Goal: Task Accomplishment & Management: Manage account settings

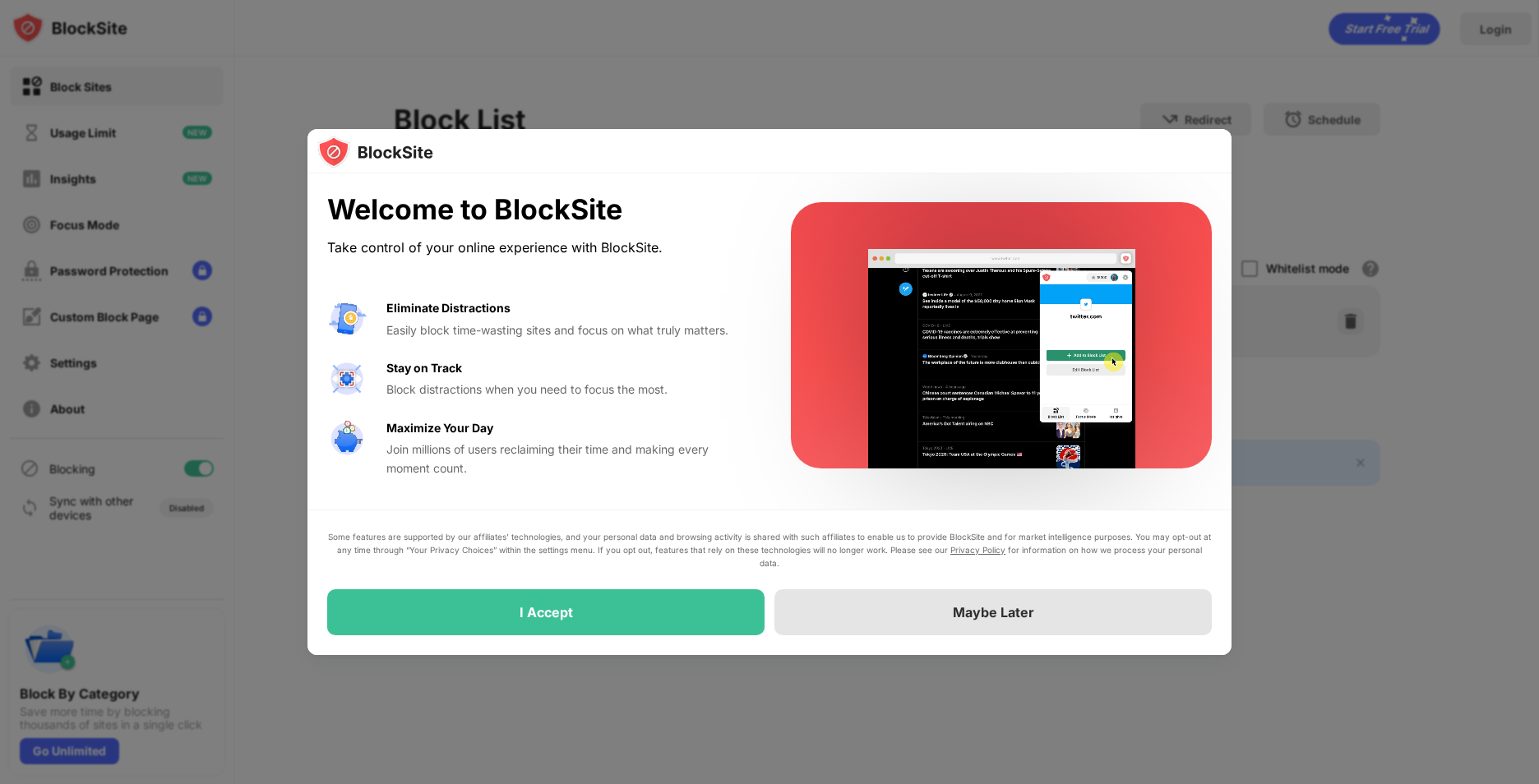
click at [900, 618] on div "Maybe Later" at bounding box center [993, 612] width 437 height 46
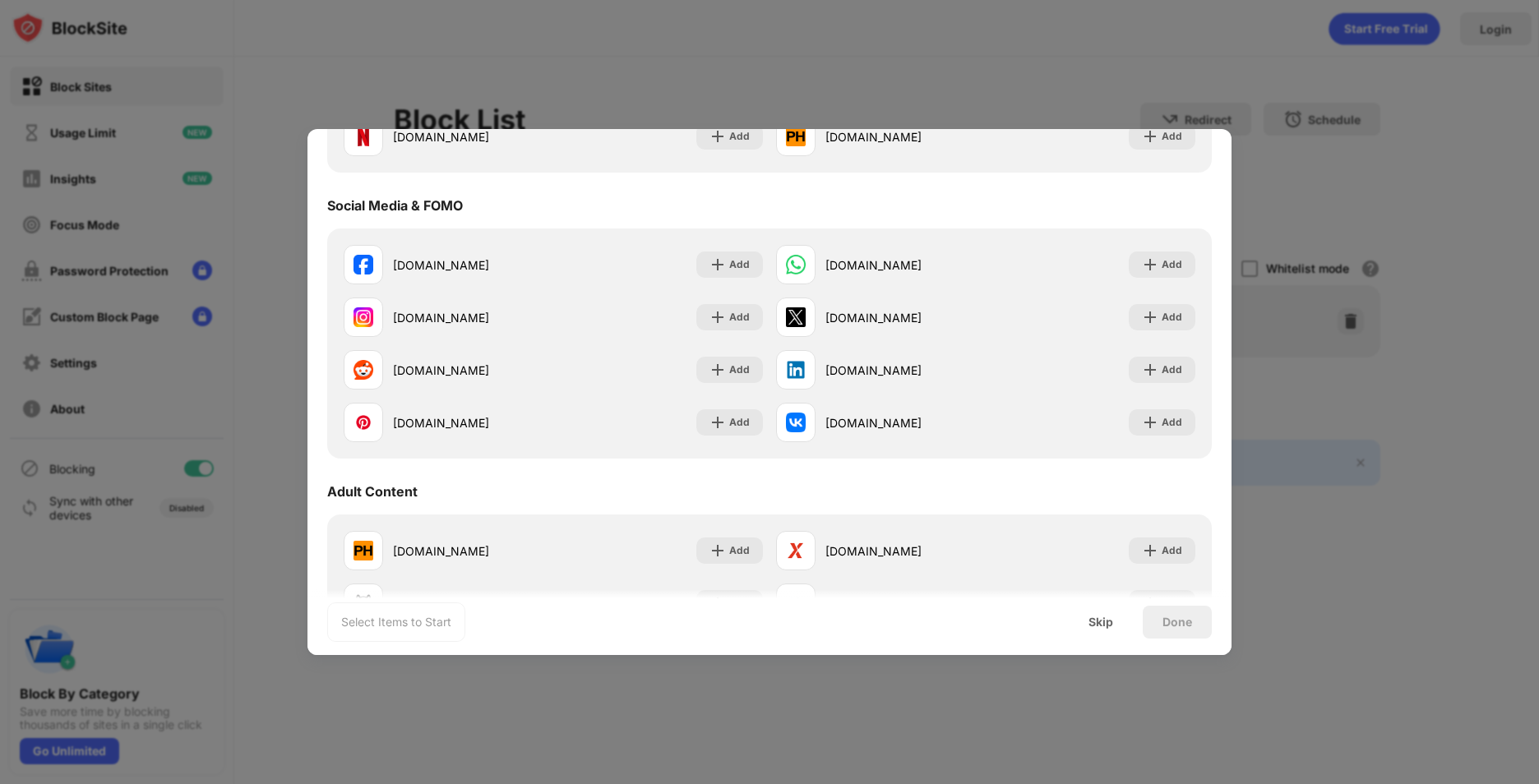
scroll to position [411, 0]
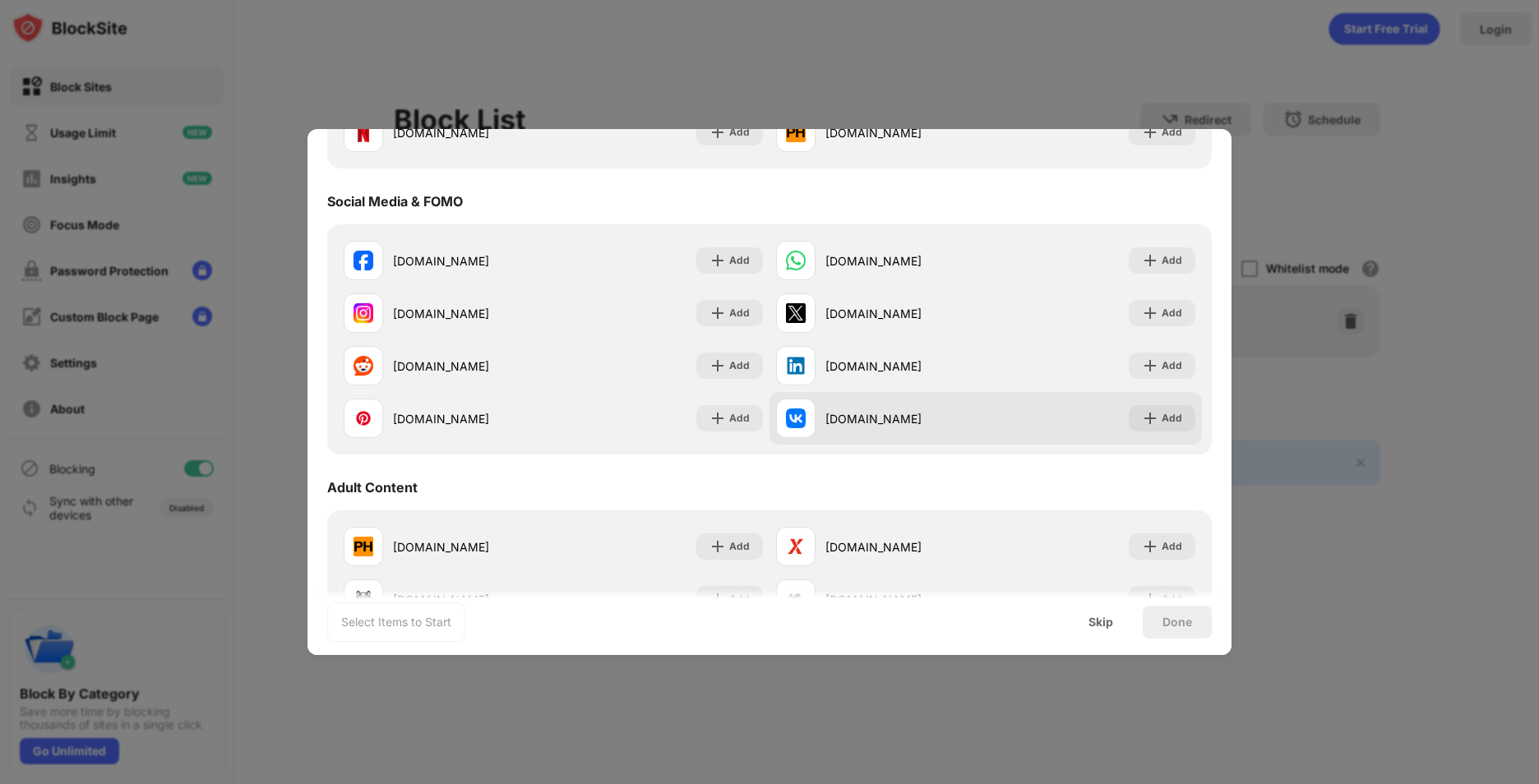
click at [789, 423] on img at bounding box center [795, 418] width 19 height 19
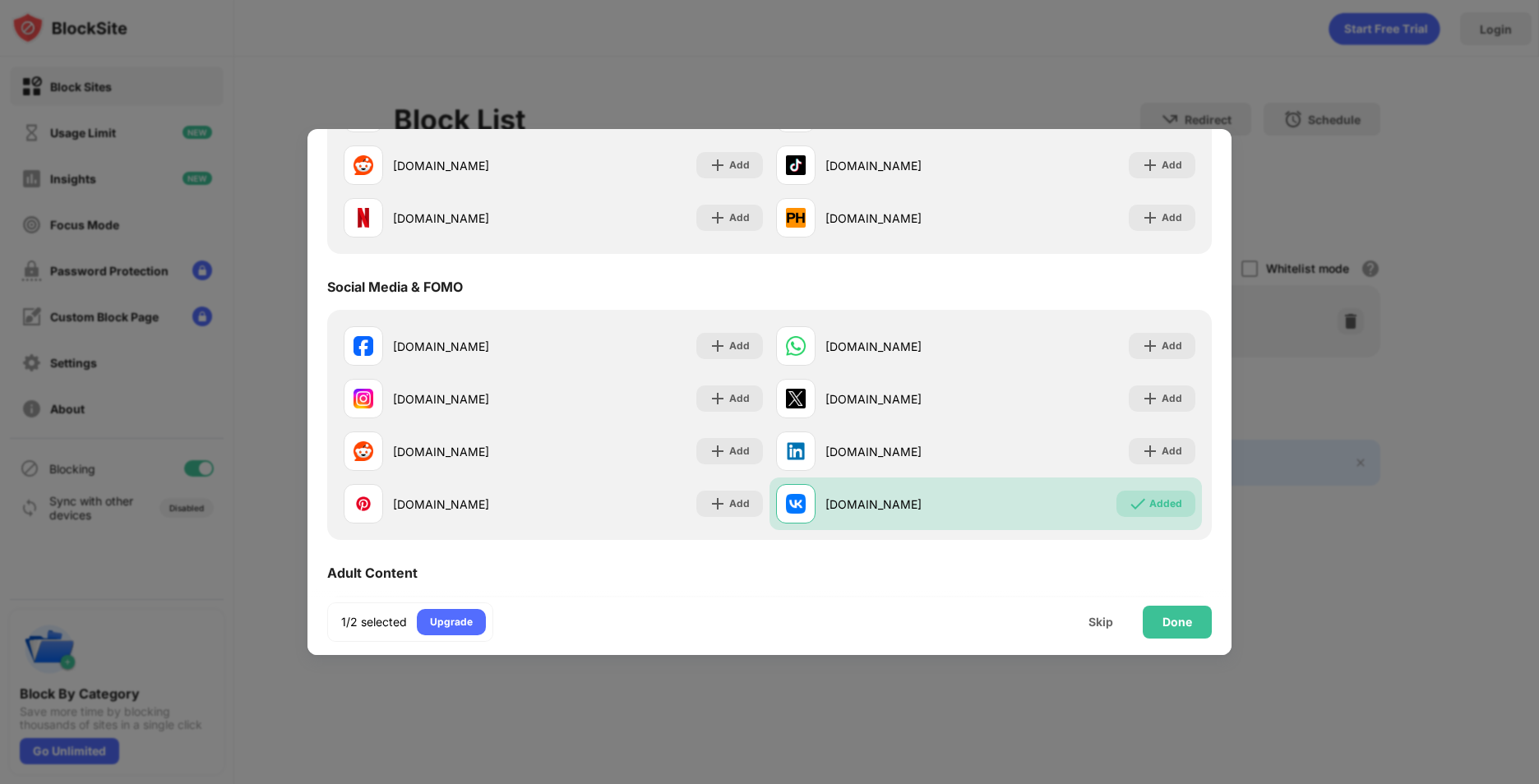
scroll to position [0, 0]
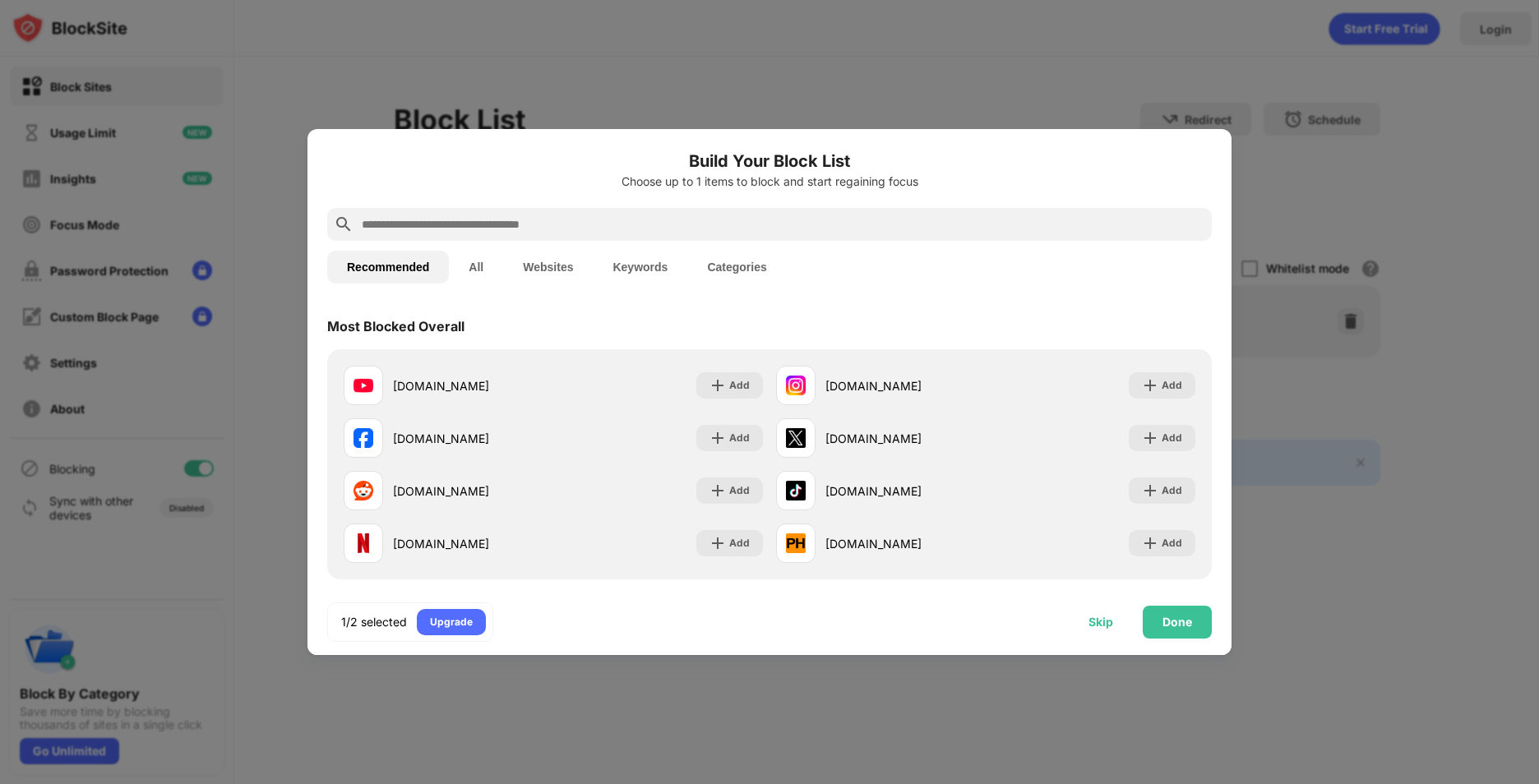
click at [1112, 622] on div "Skip" at bounding box center [1100, 622] width 25 height 13
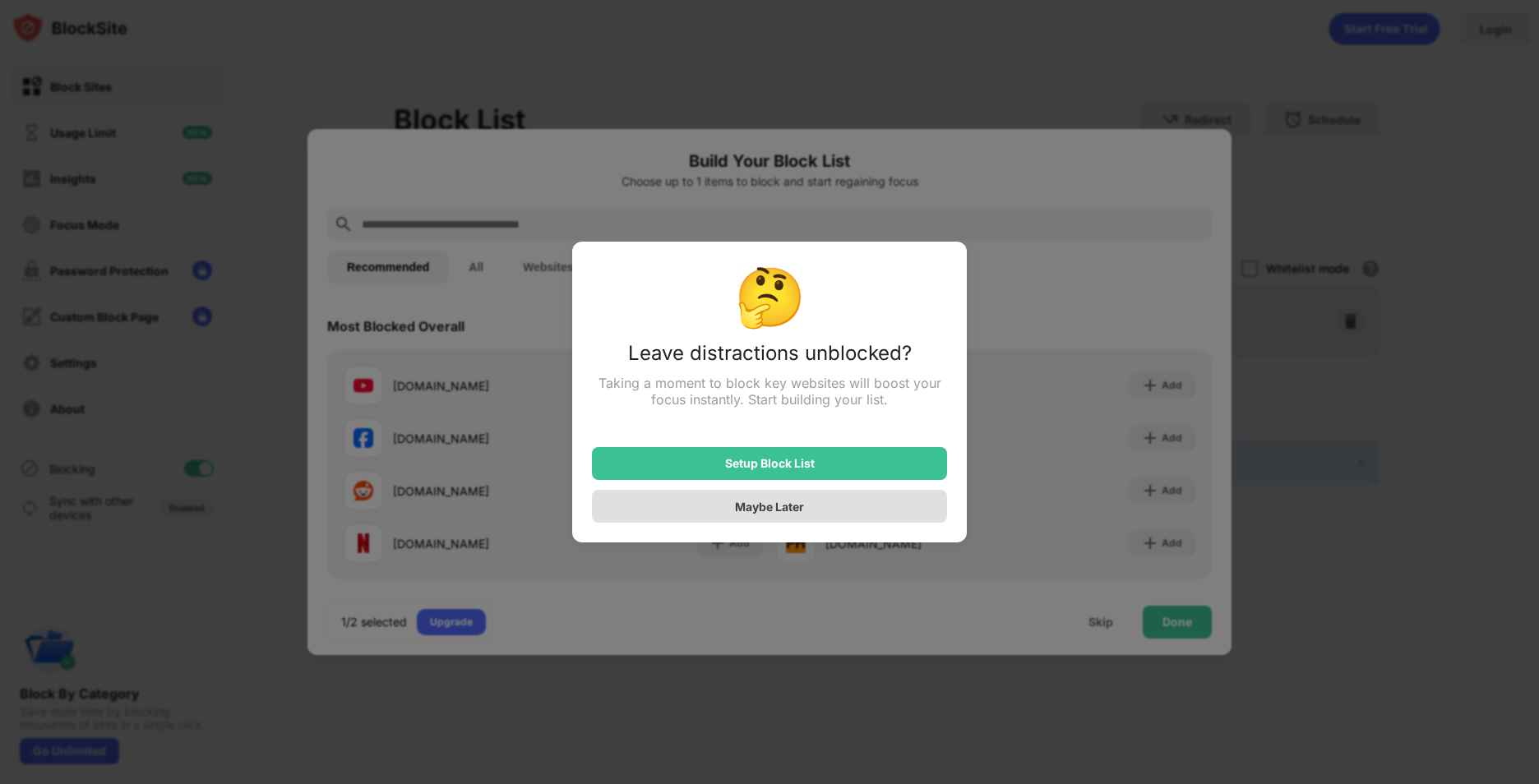
click at [806, 505] on div "Maybe Later" at bounding box center [769, 506] width 355 height 33
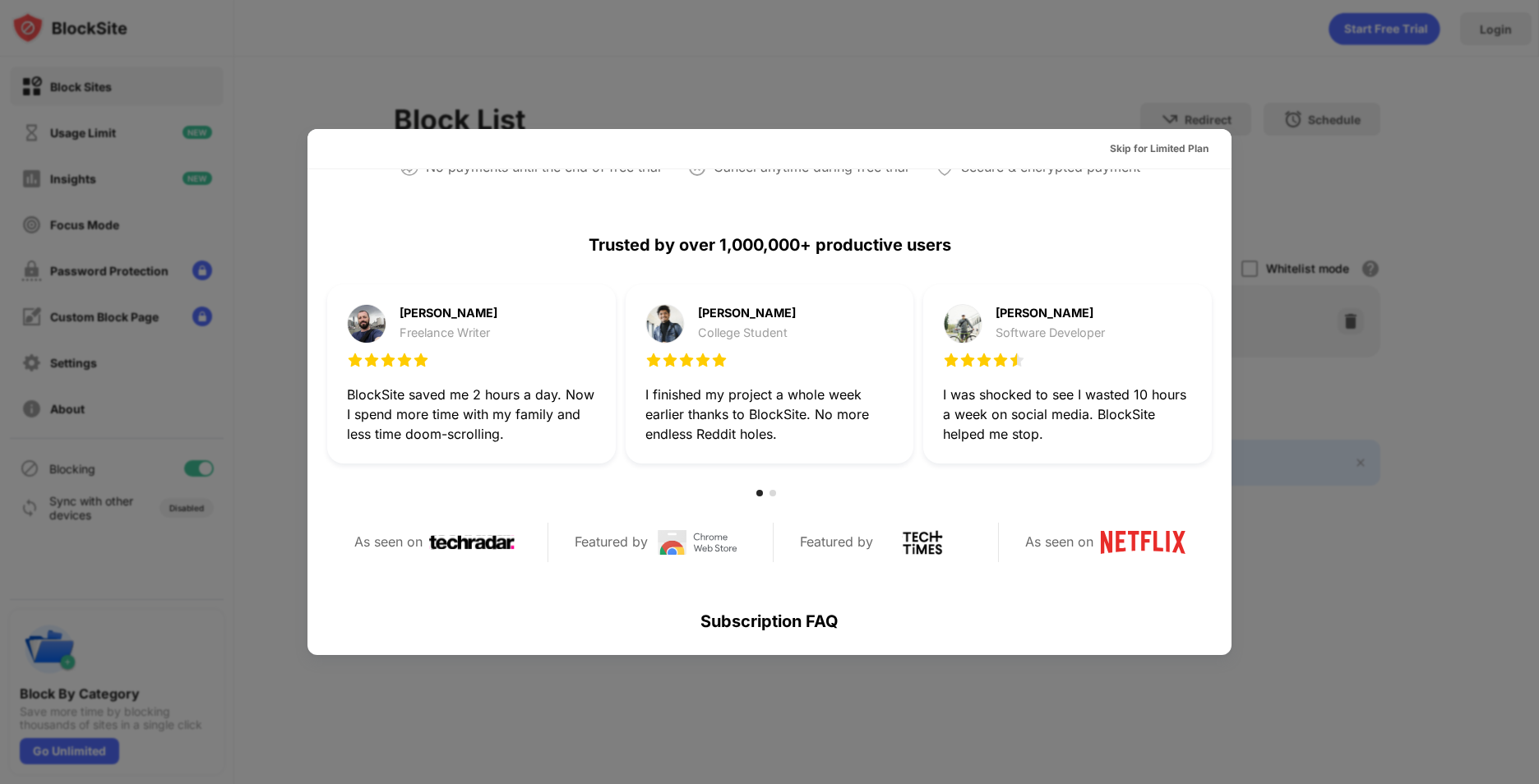
scroll to position [802, 0]
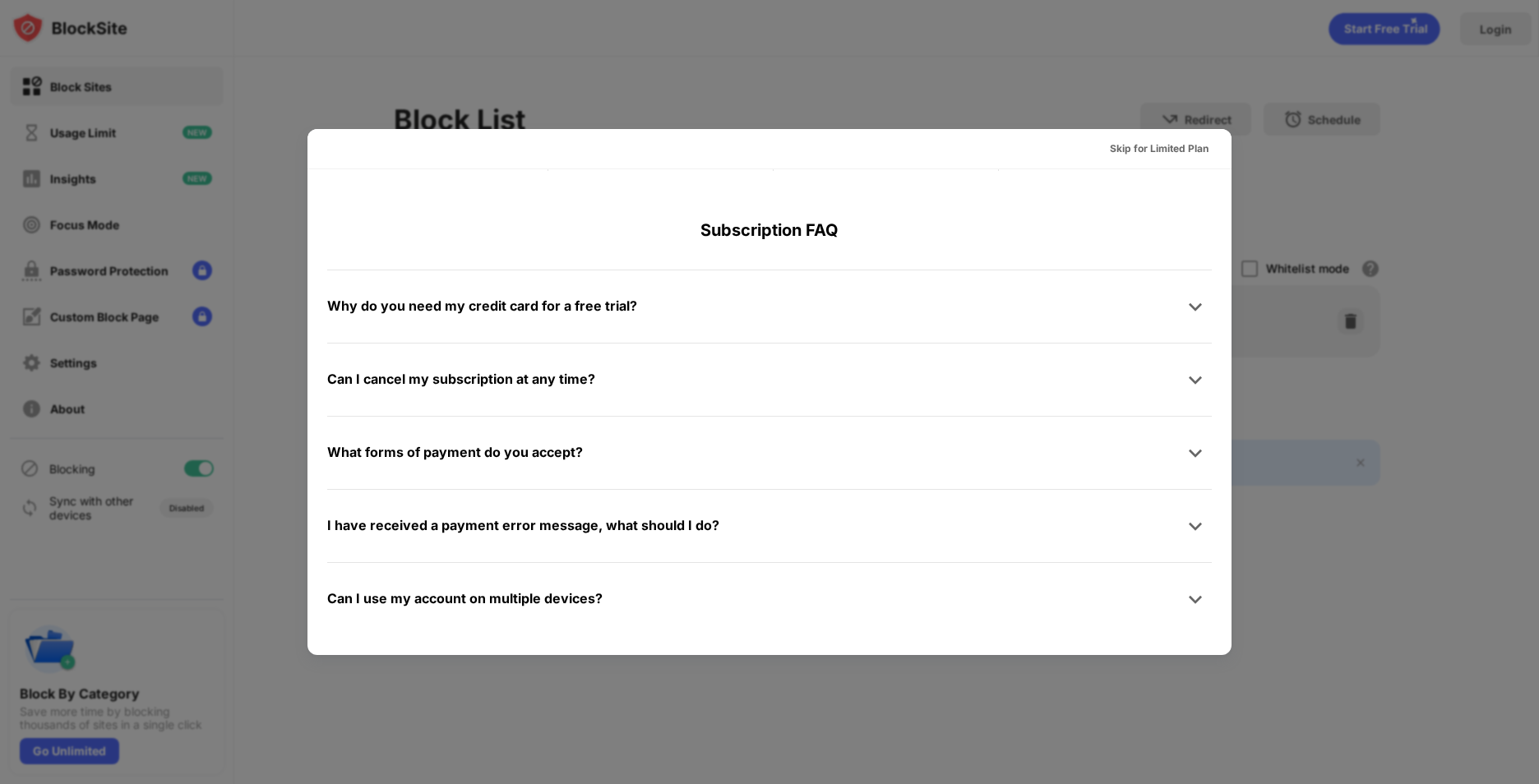
click at [285, 451] on div at bounding box center [769, 392] width 1539 height 784
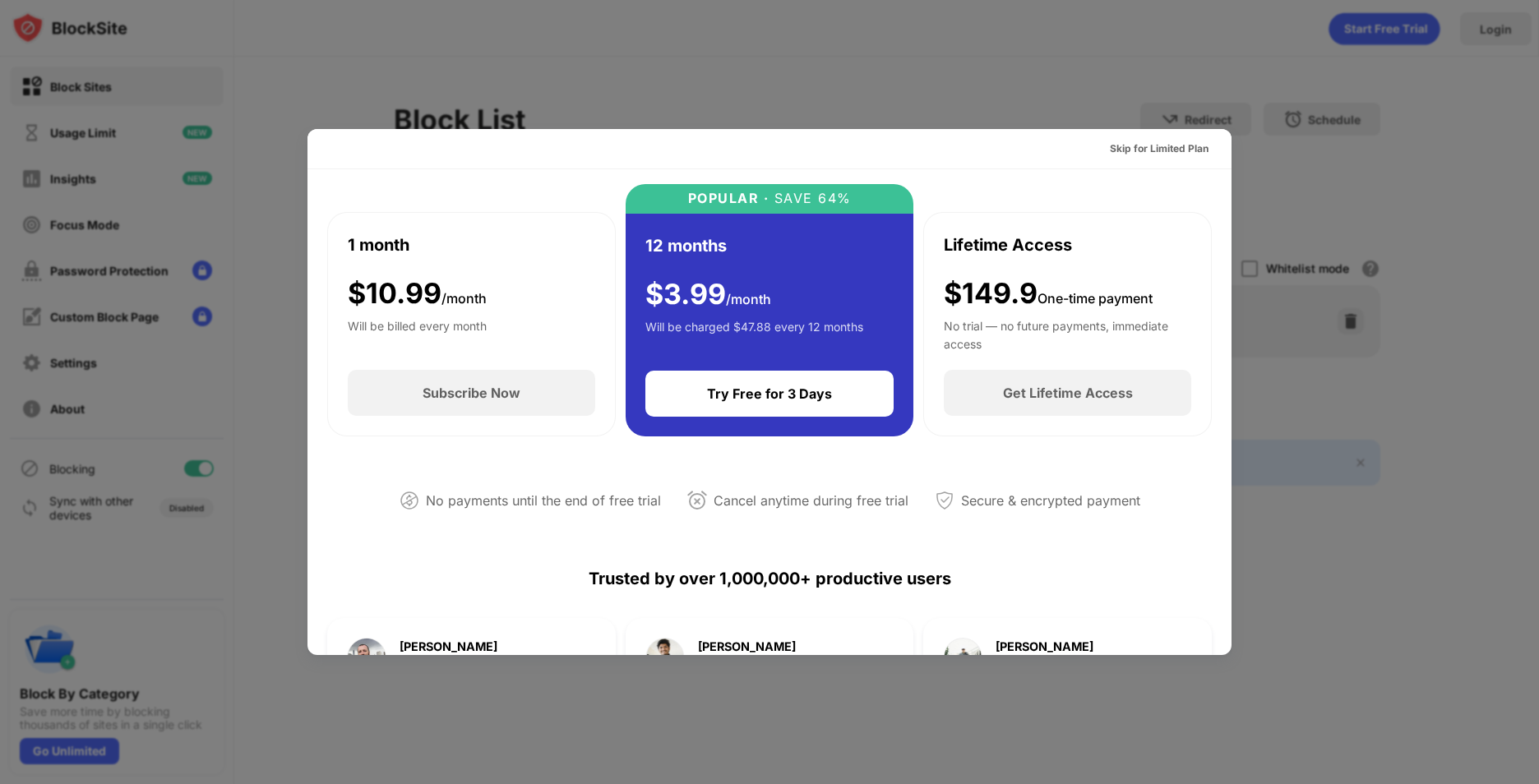
scroll to position [0, 0]
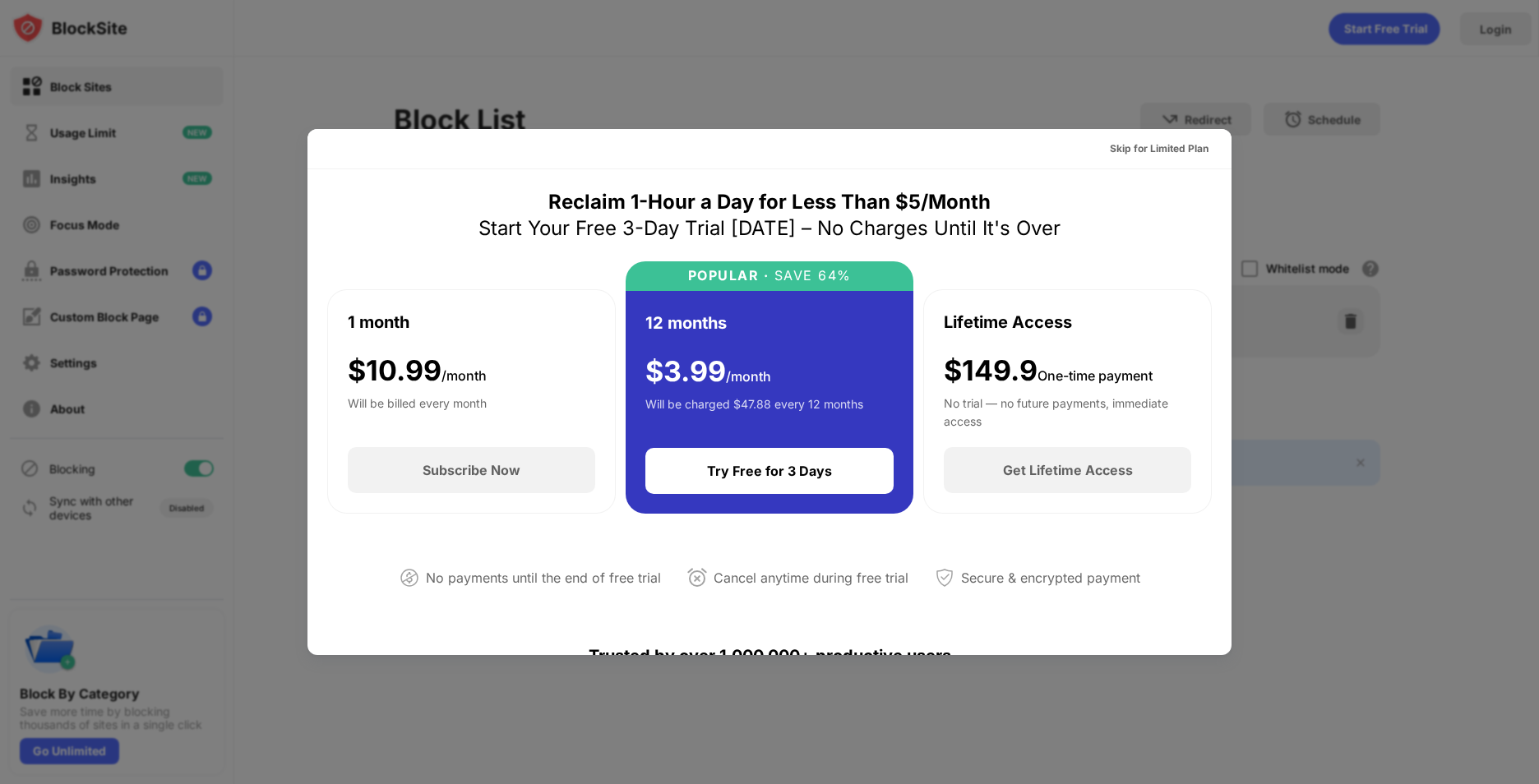
click at [69, 80] on div at bounding box center [769, 392] width 1539 height 784
drag, startPoint x: 519, startPoint y: 589, endPoint x: 539, endPoint y: 629, distance: 44.7
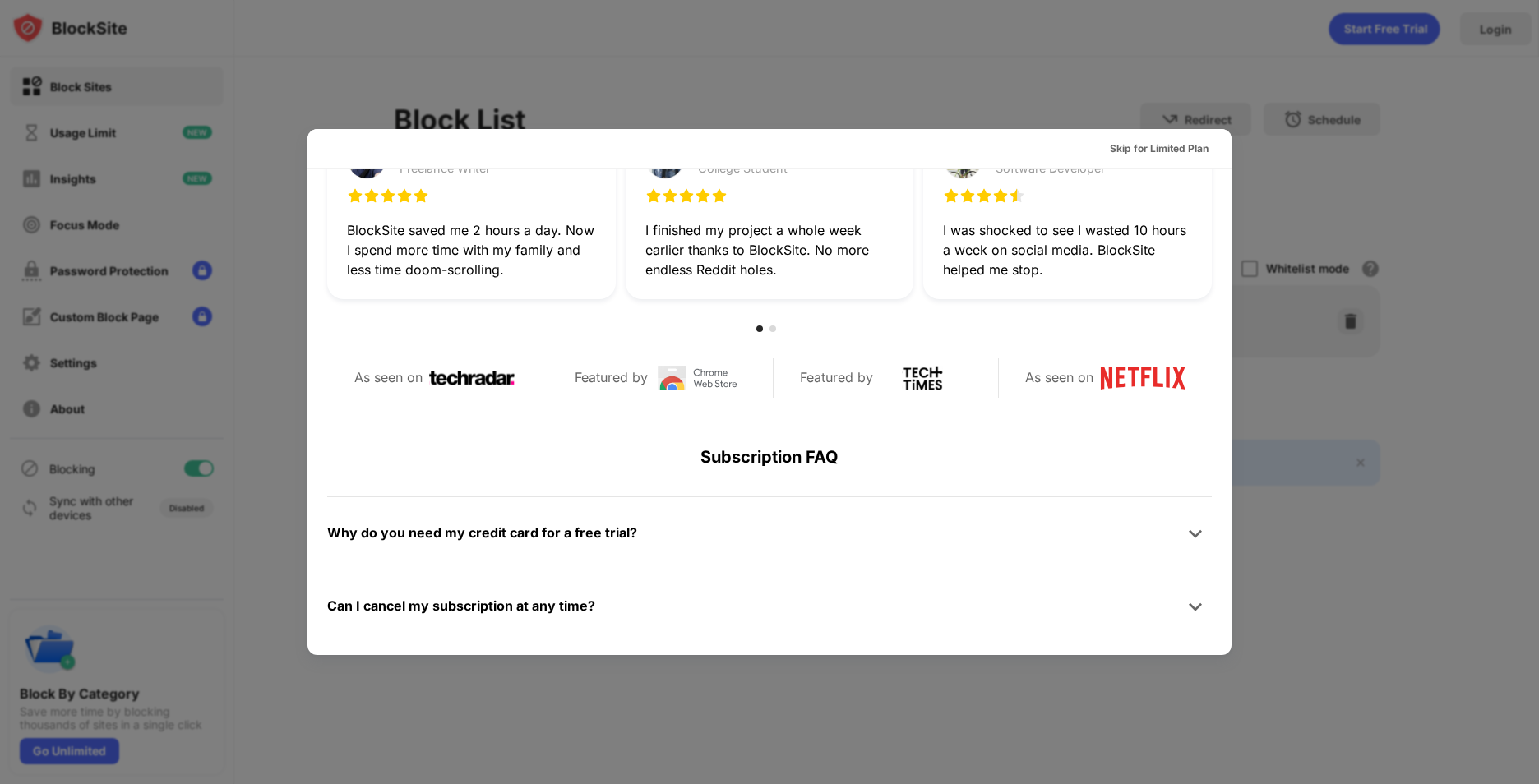
scroll to position [802, 0]
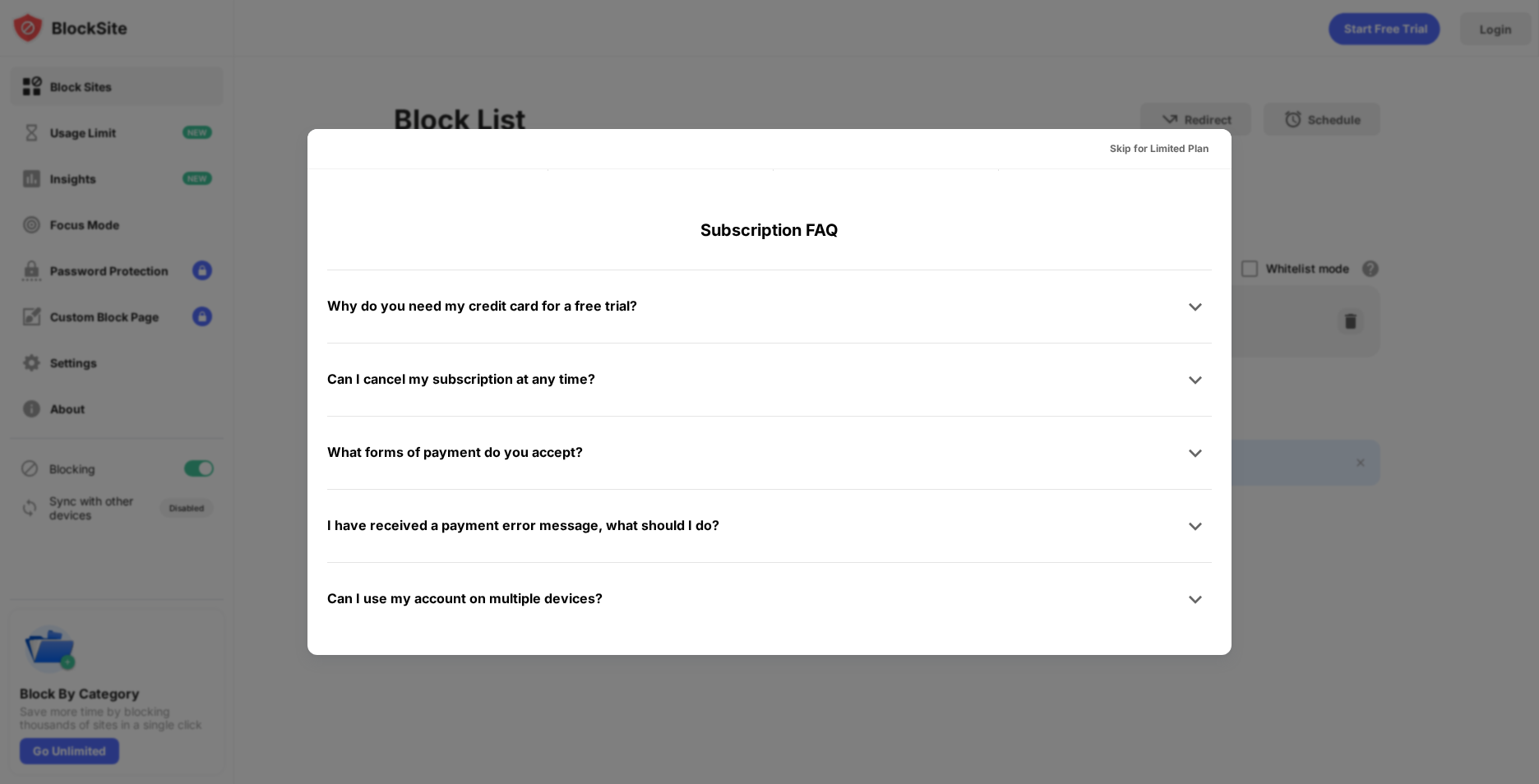
click at [1270, 227] on div at bounding box center [769, 392] width 1539 height 784
click at [1248, 107] on div at bounding box center [769, 392] width 1539 height 784
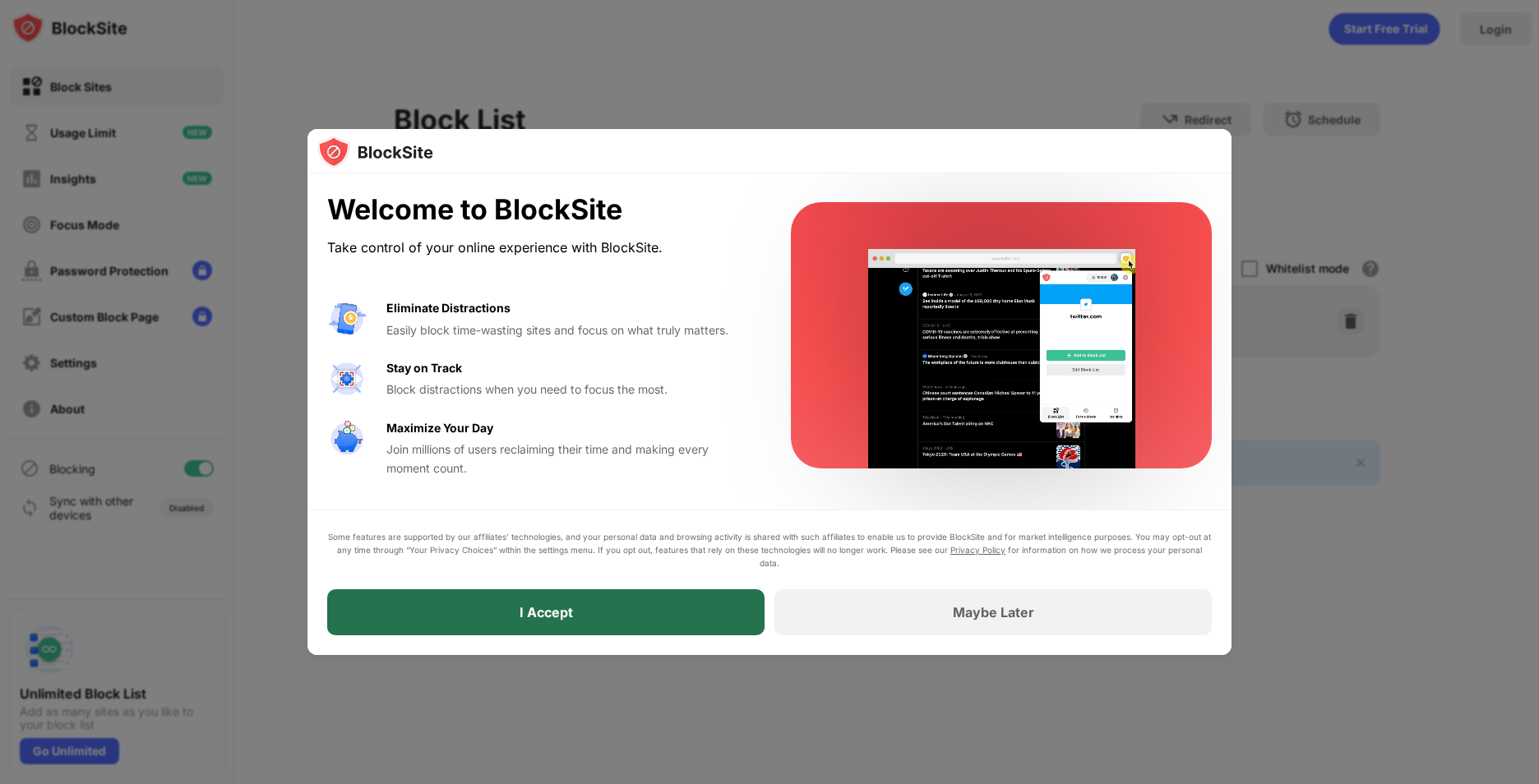
click at [667, 599] on div "I Accept" at bounding box center [545, 612] width 437 height 46
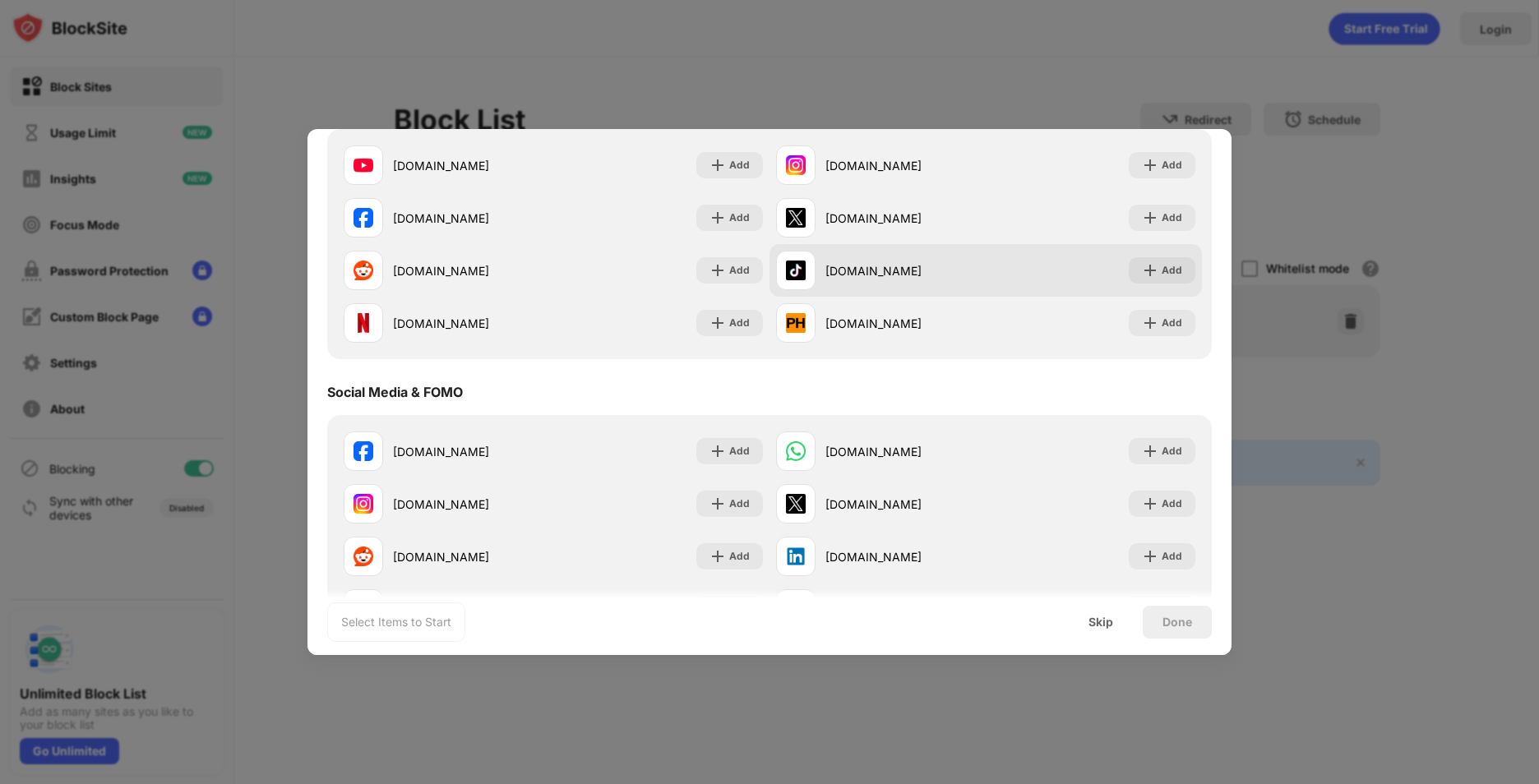
scroll to position [247, 0]
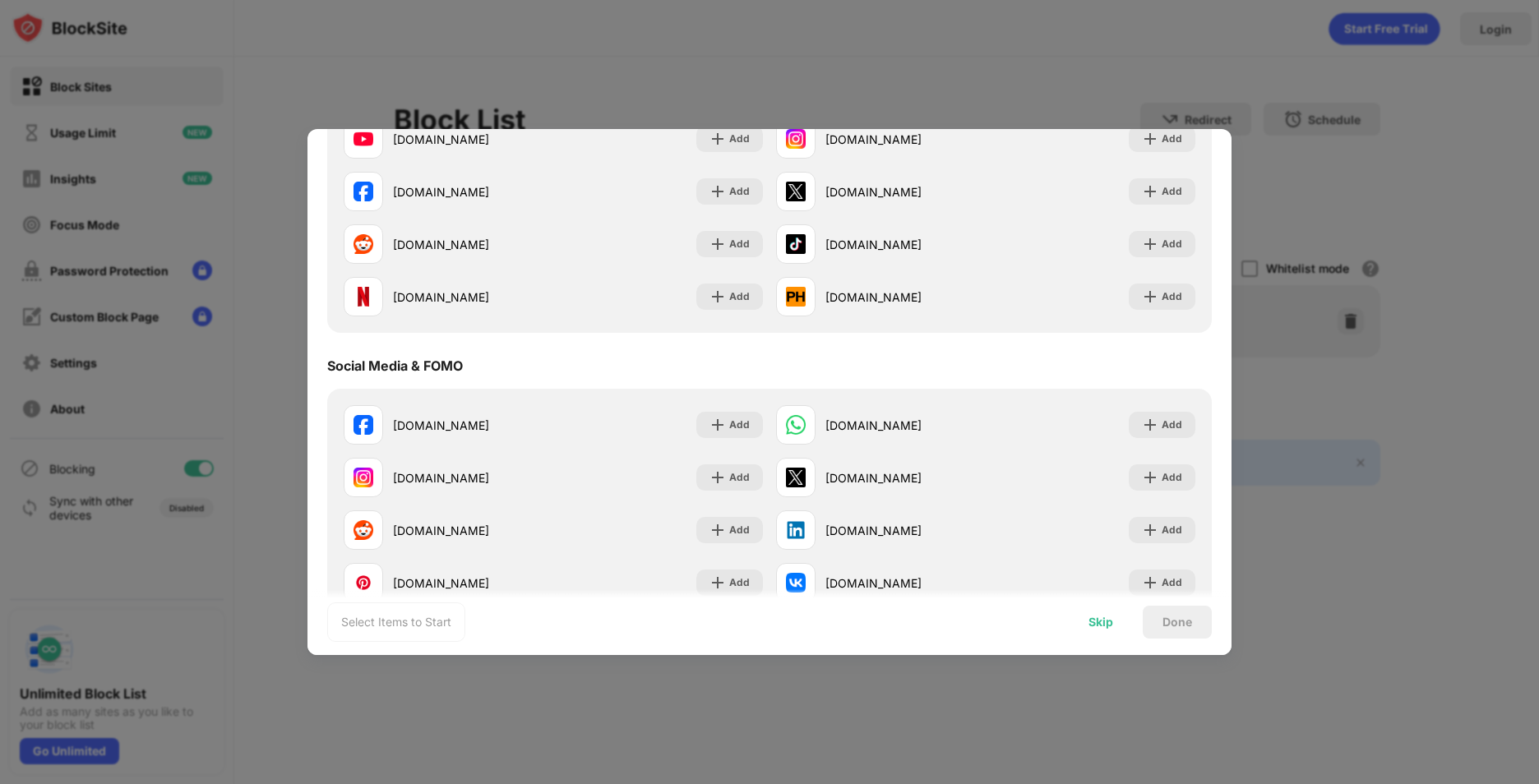
click at [1104, 625] on div "Skip" at bounding box center [1100, 622] width 25 height 13
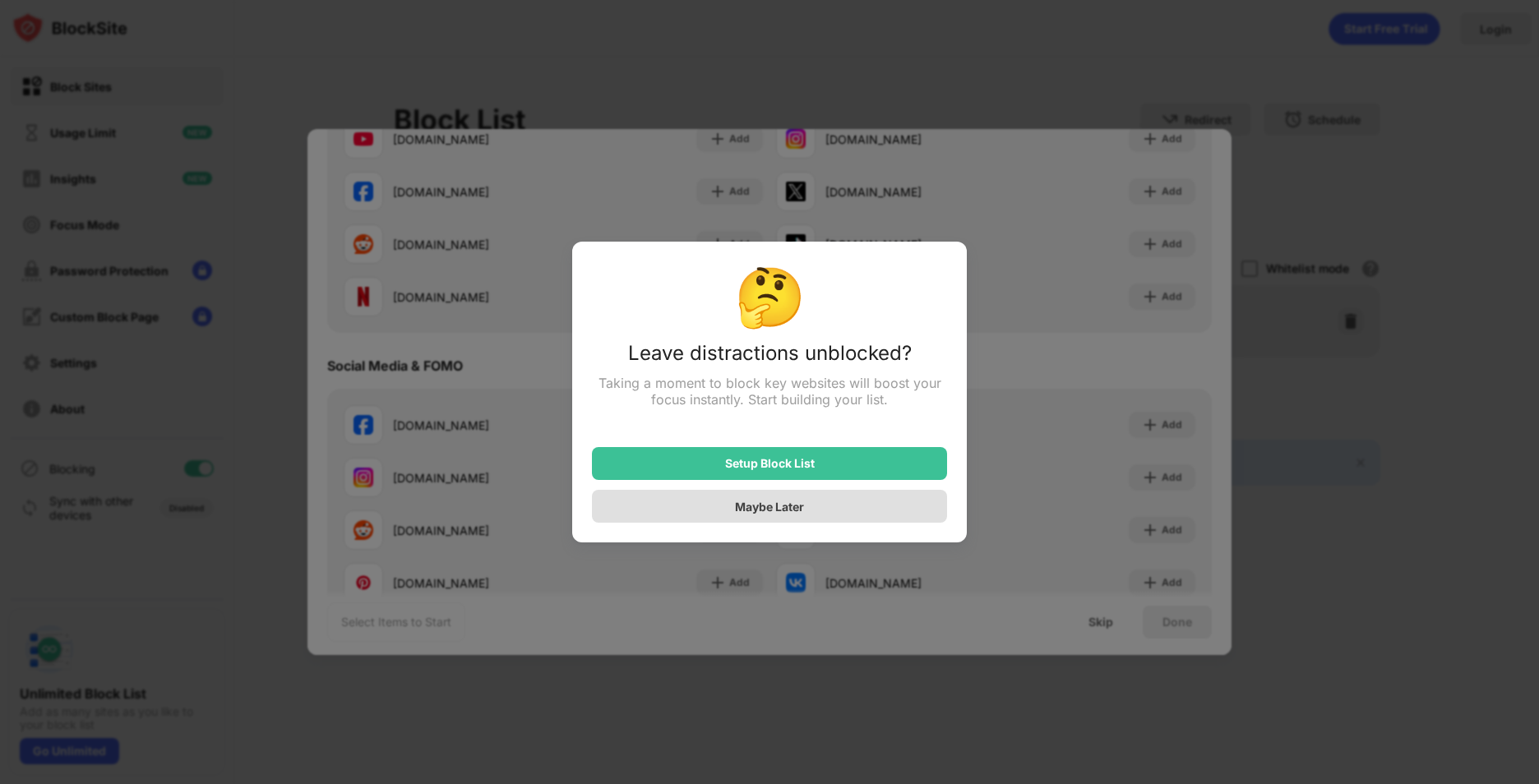
click at [762, 499] on div "Maybe Later" at bounding box center [769, 506] width 355 height 33
click at [762, 503] on body "Block Sites Usage Limit Insights Focus Mode Password Protection Custom Block Pa…" at bounding box center [769, 392] width 1539 height 784
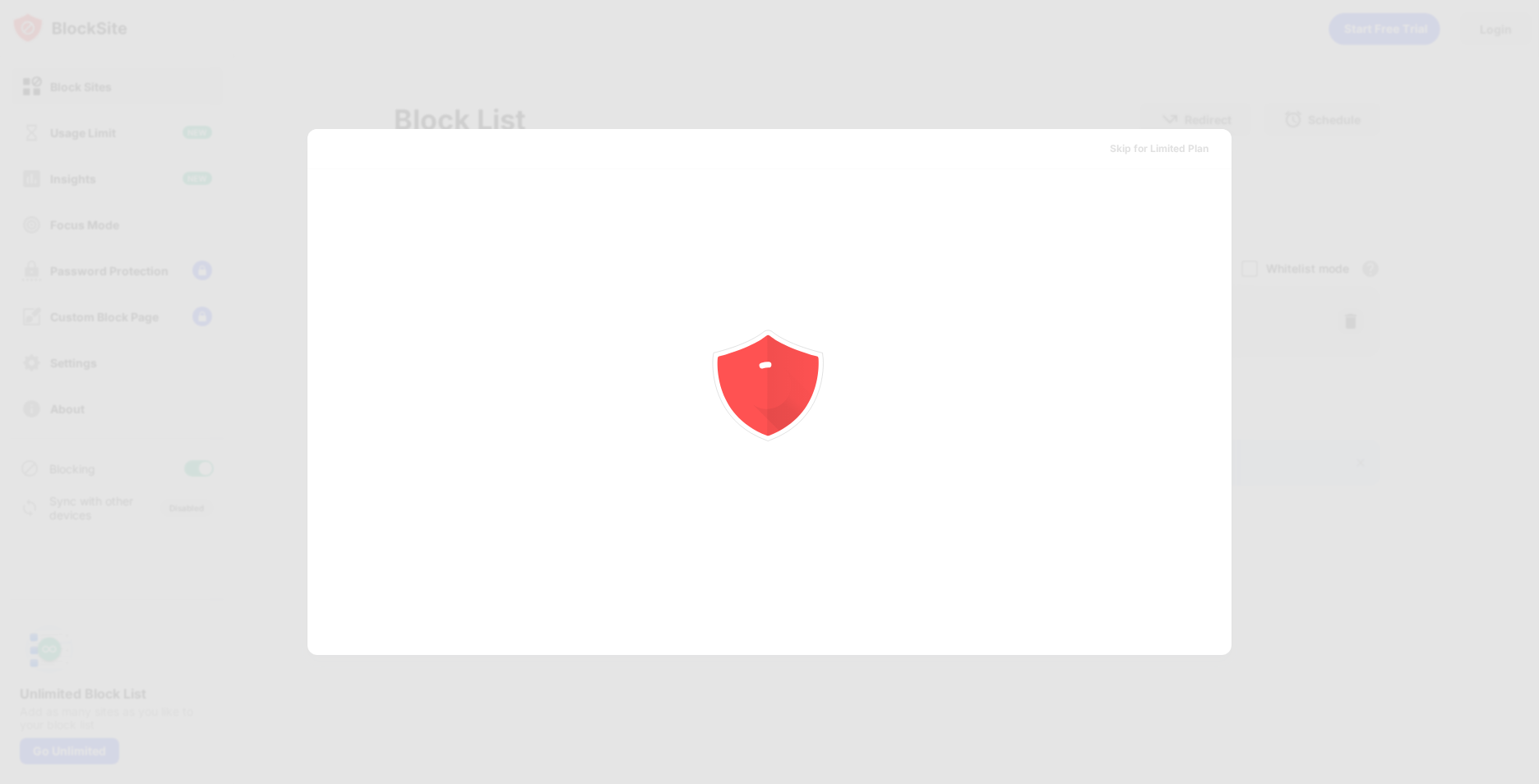
scroll to position [0, 0]
